Goal: Task Accomplishment & Management: Complete application form

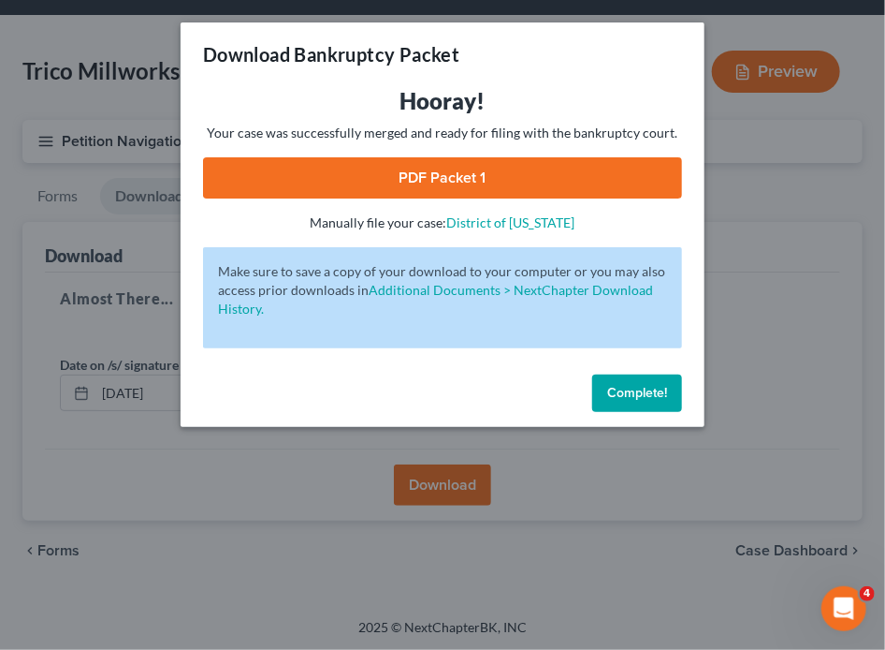
click at [625, 392] on span "Complete!" at bounding box center [637, 393] width 60 height 16
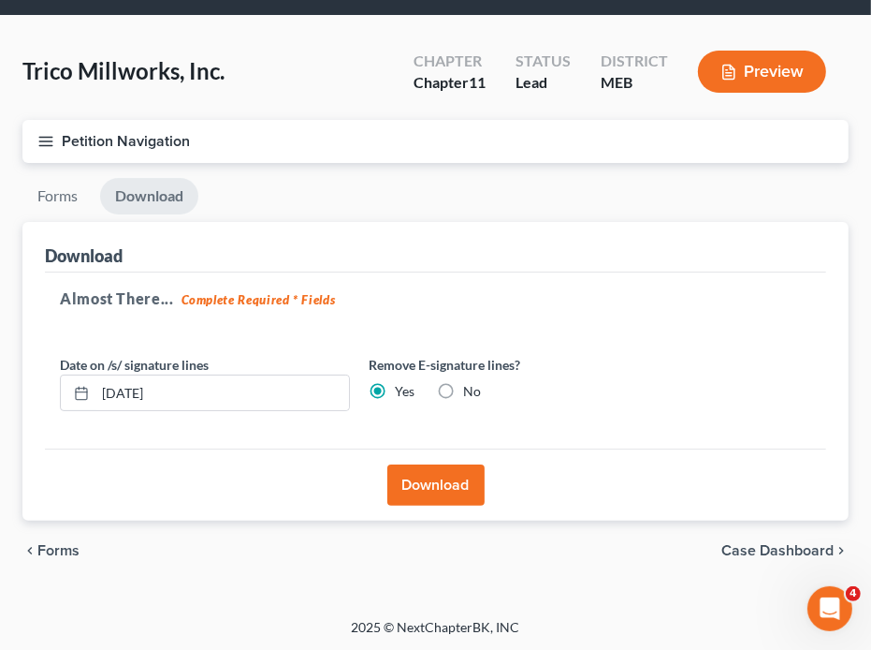
click at [34, 130] on button "Petition Navigation" at bounding box center [435, 141] width 826 height 43
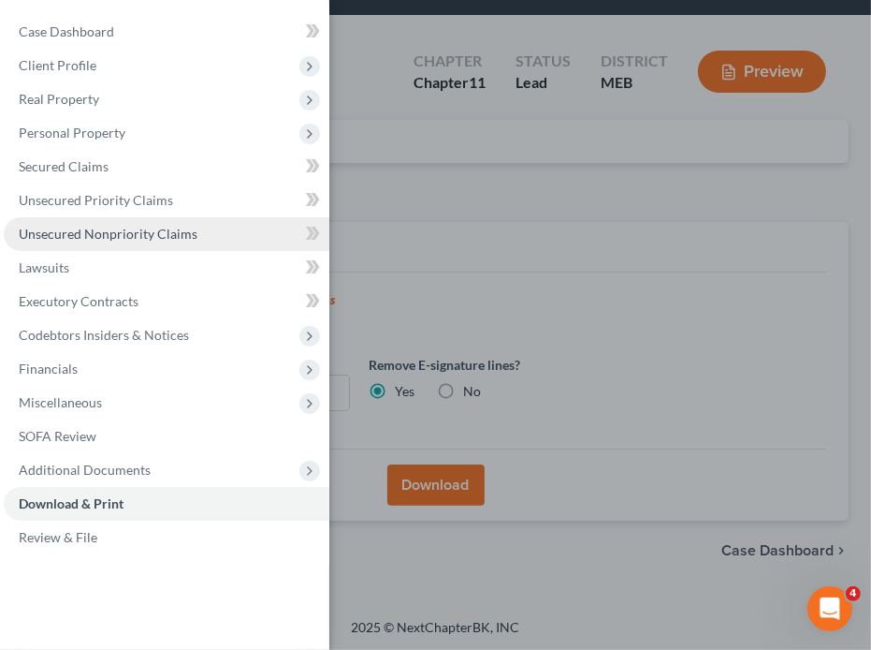
click at [63, 232] on span "Unsecured Nonpriority Claims" at bounding box center [108, 234] width 179 height 16
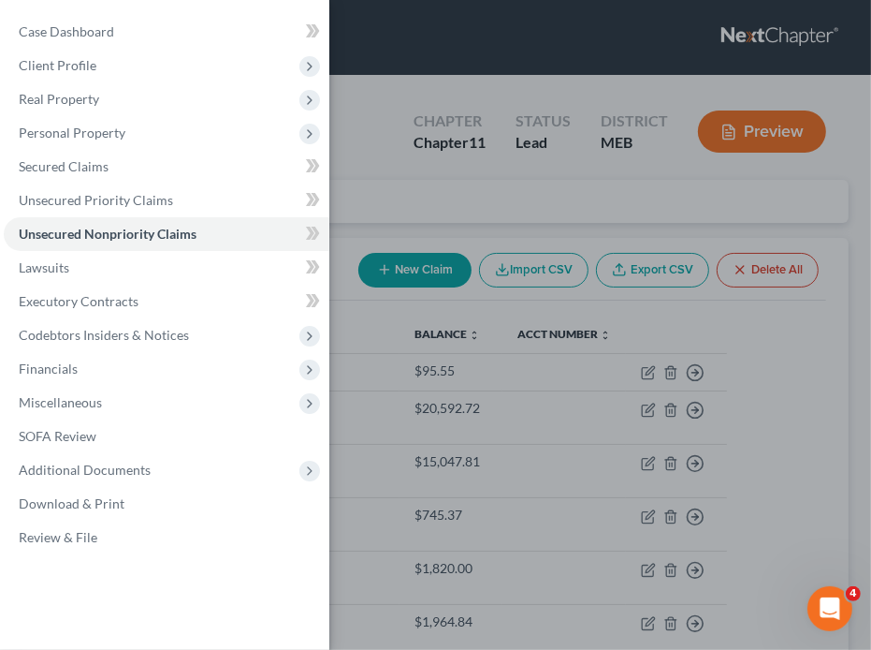
click at [536, 490] on div "Case Dashboard Payments Invoices Payments Payments Credit Report Client Profile" at bounding box center [435, 325] width 871 height 650
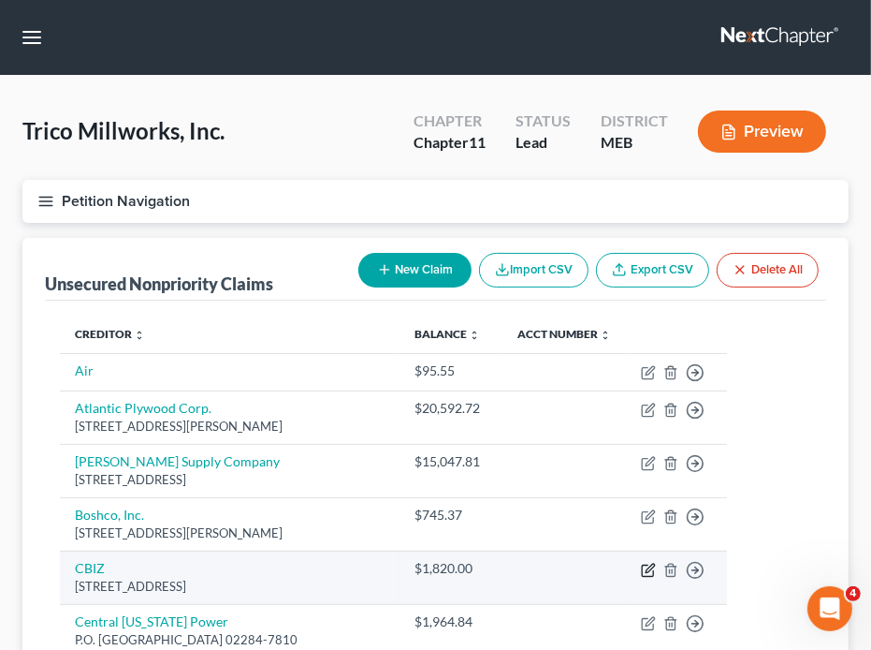
click at [654, 568] on icon "button" at bounding box center [650, 567] width 8 height 8
select select "20"
select select "15"
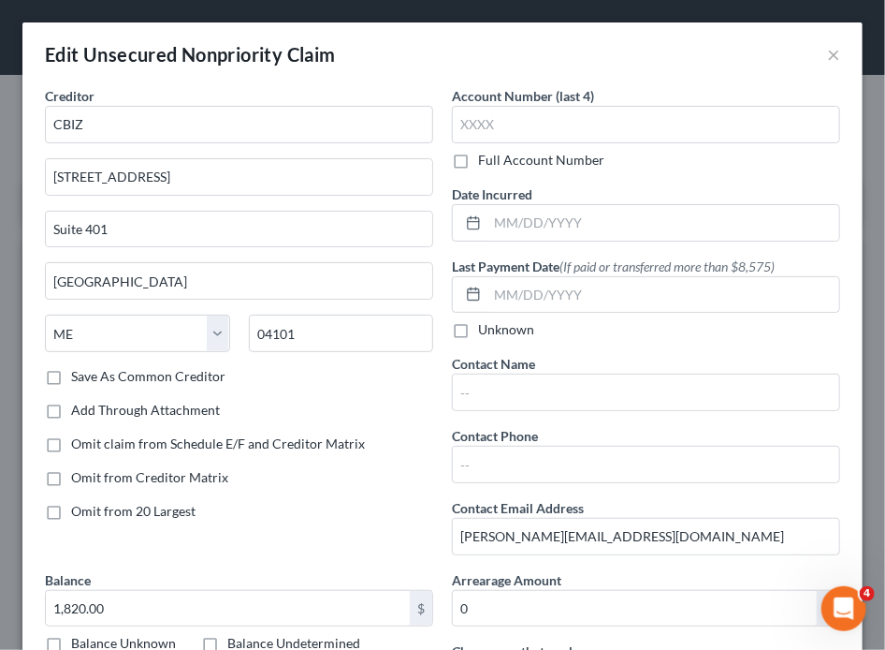
scroll to position [326, 0]
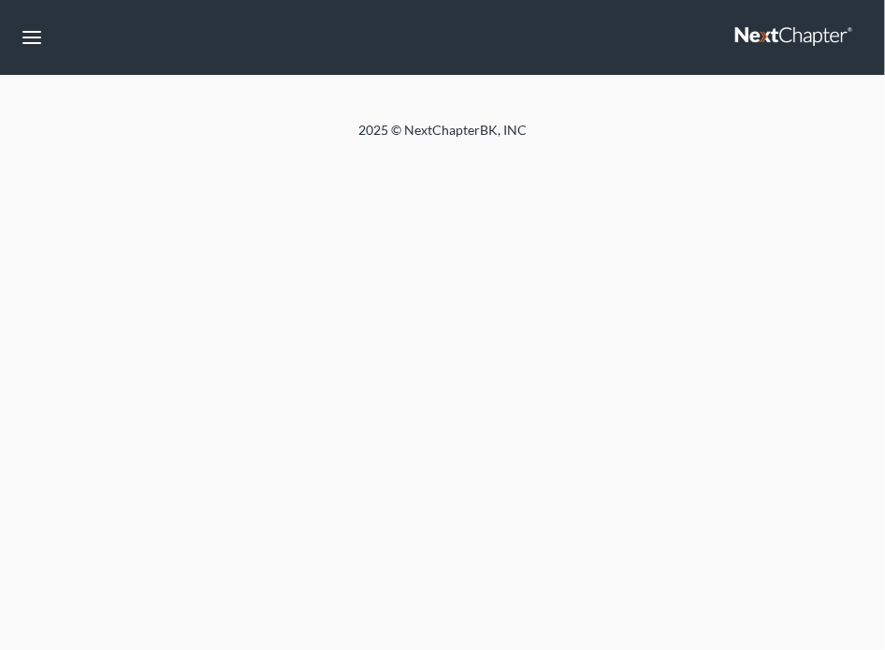
select select "3"
select select "1"
